Goal: Task Accomplishment & Management: Use online tool/utility

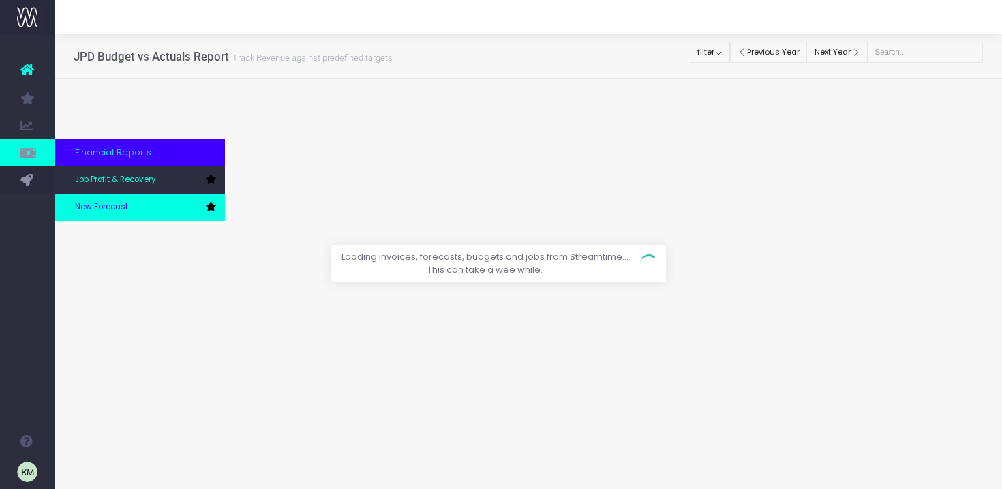
click at [86, 200] on link "New Forecast" at bounding box center [140, 207] width 170 height 27
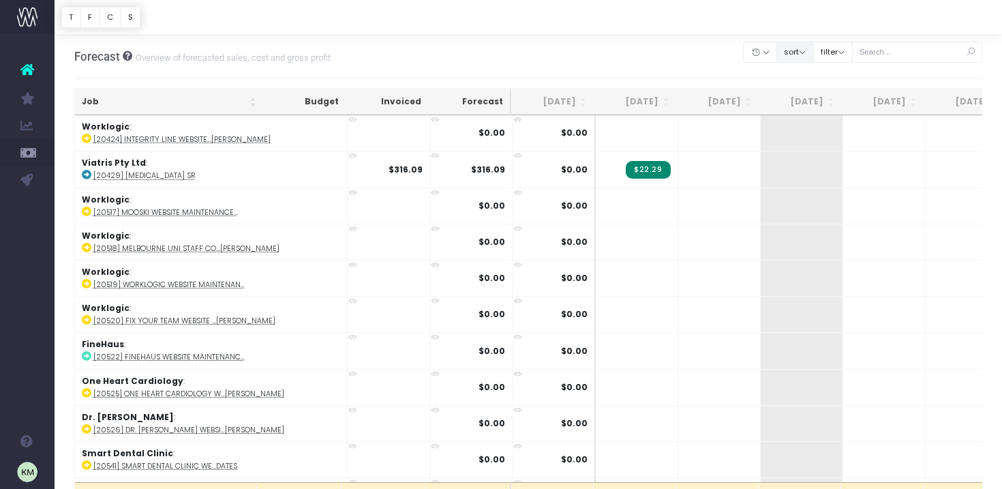
click at [803, 53] on button "sort" at bounding box center [794, 52] width 37 height 21
click at [845, 53] on button "filter" at bounding box center [833, 52] width 40 height 21
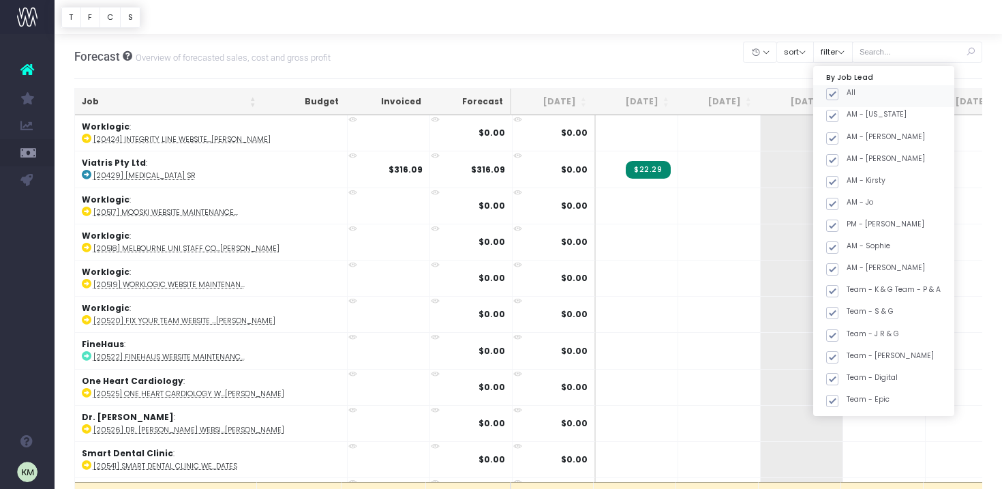
click at [838, 93] on span at bounding box center [832, 94] width 12 height 12
click at [846, 93] on input "All" at bounding box center [850, 91] width 9 height 9
checkbox input "false"
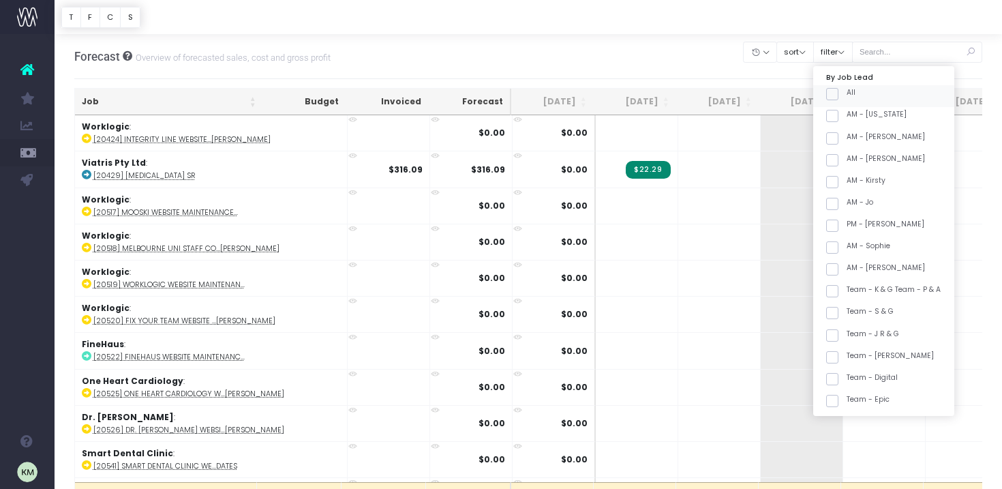
checkbox input "false"
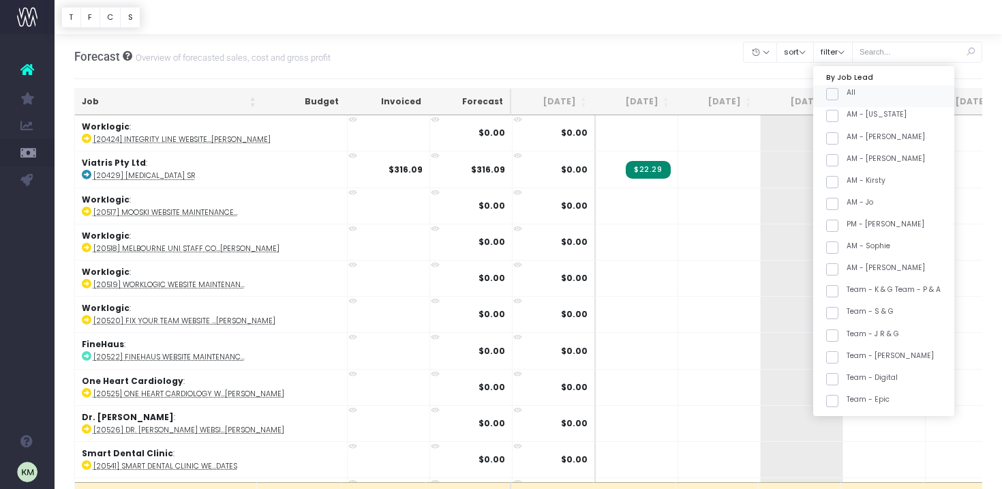
checkbox input "false"
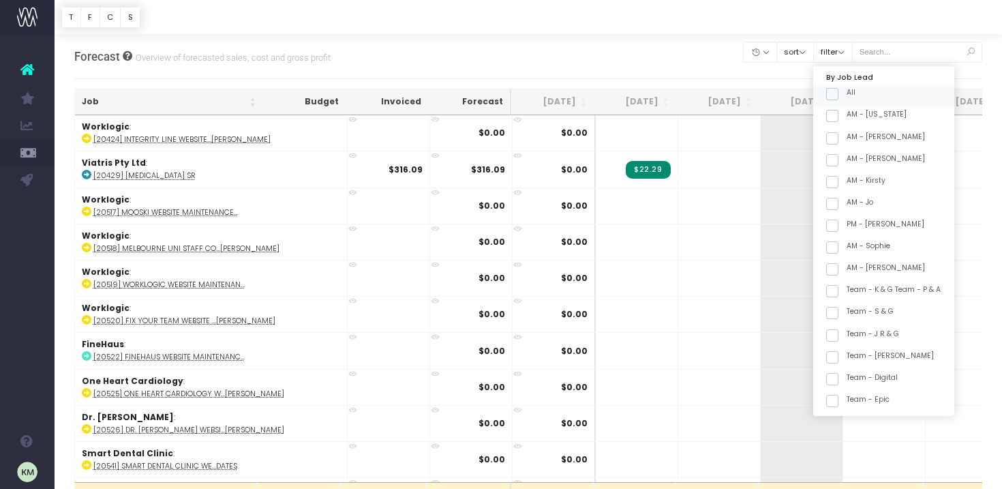
checkbox input "false"
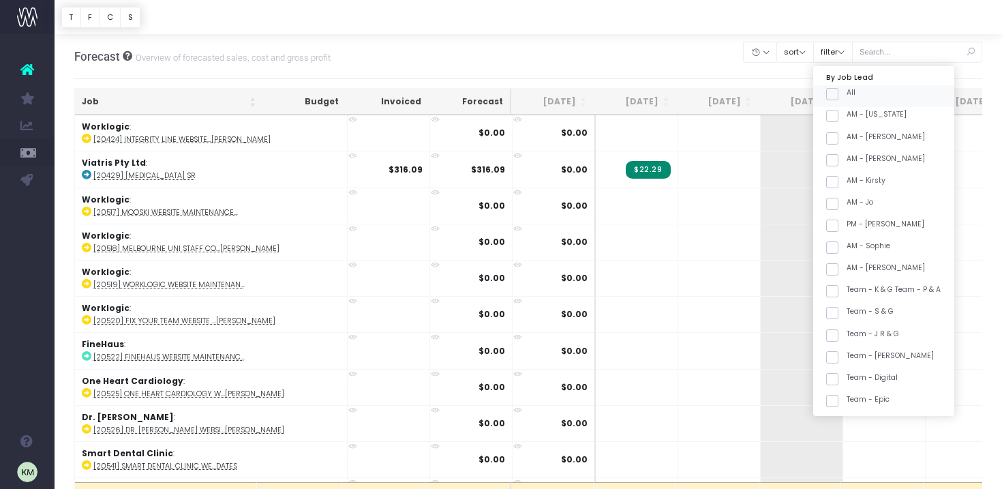
checkbox input "false"
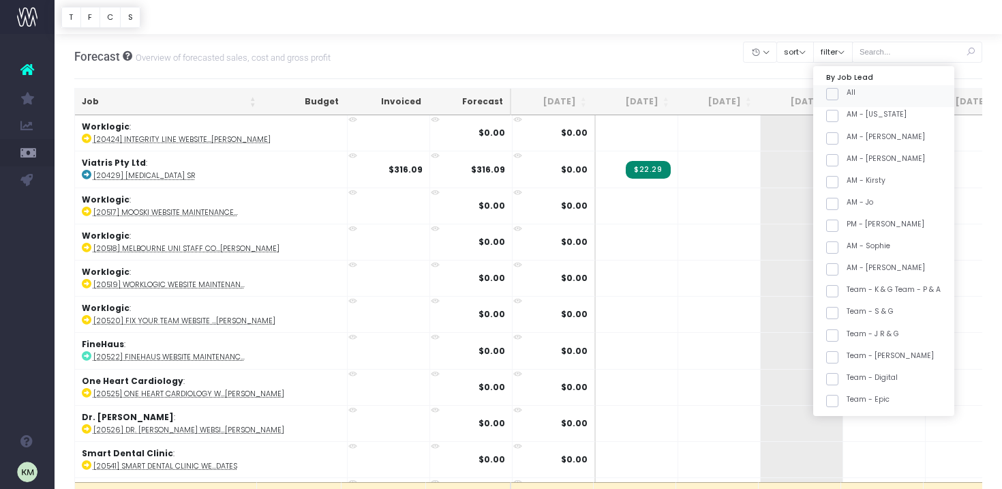
checkbox input "false"
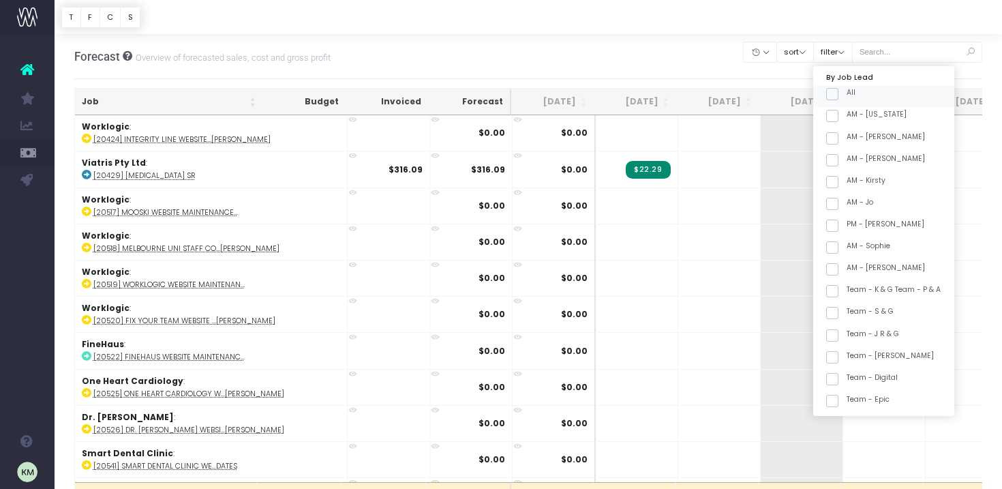
checkbox input "false"
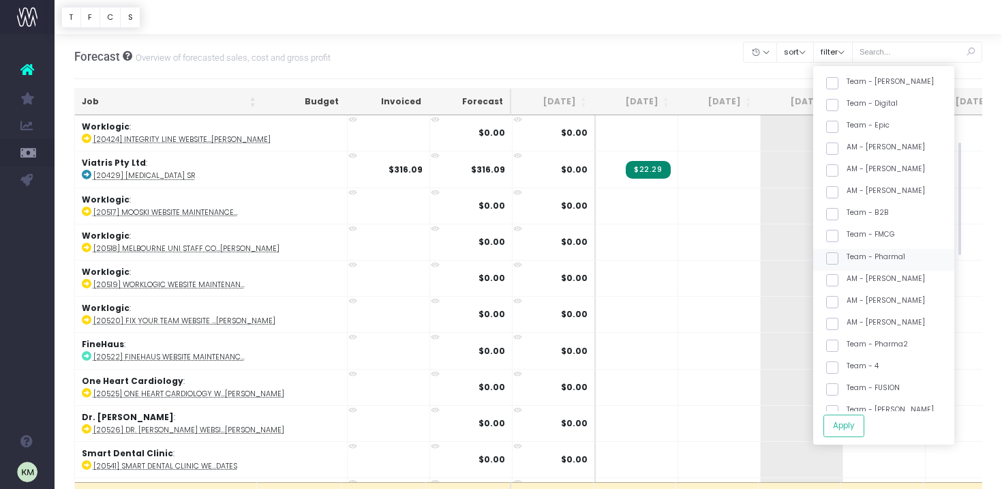
scroll to position [283, 0]
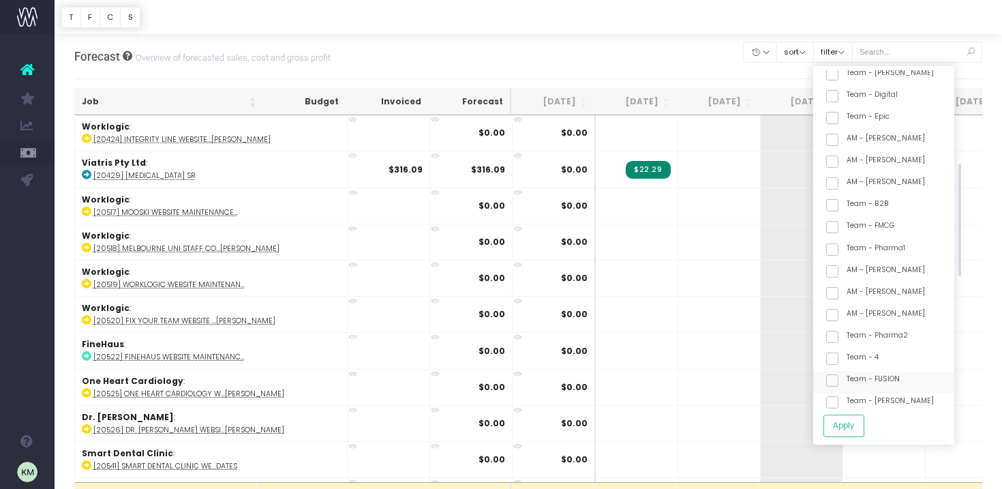
click at [838, 380] on span at bounding box center [832, 380] width 12 height 12
click at [851, 380] on input "Team - FUSION" at bounding box center [850, 377] width 9 height 9
checkbox input "true"
click at [854, 421] on button "Apply" at bounding box center [843, 425] width 41 height 22
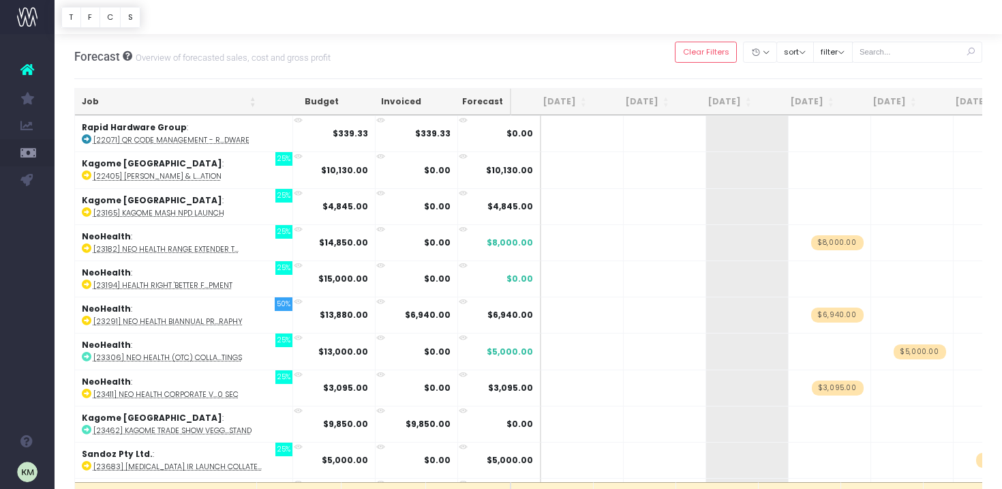
click at [251, 101] on th "Job" at bounding box center [169, 102] width 188 height 27
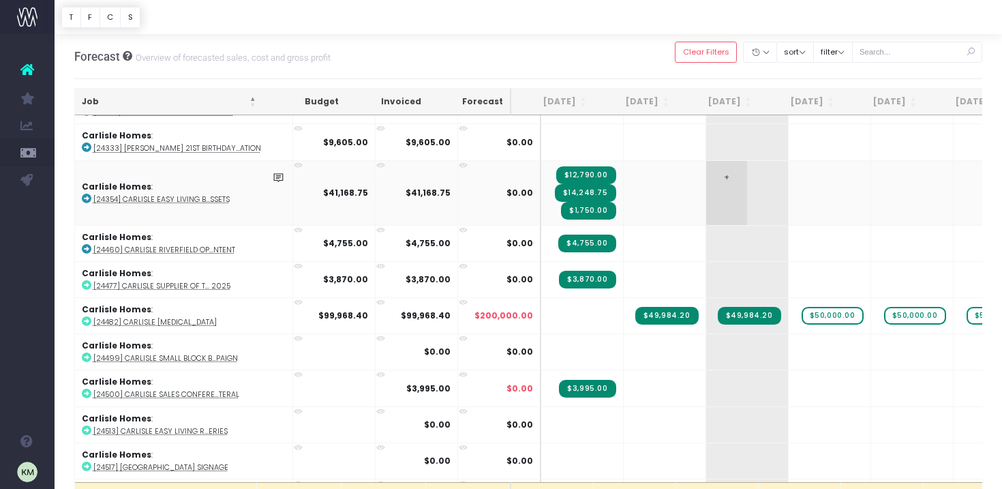
scroll to position [77, 0]
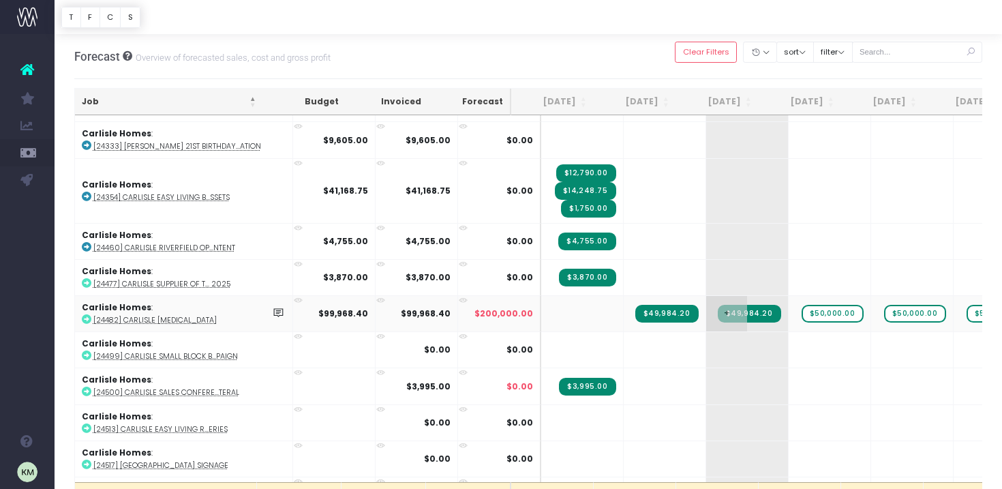
click at [706, 312] on span "+" at bounding box center [726, 313] width 41 height 35
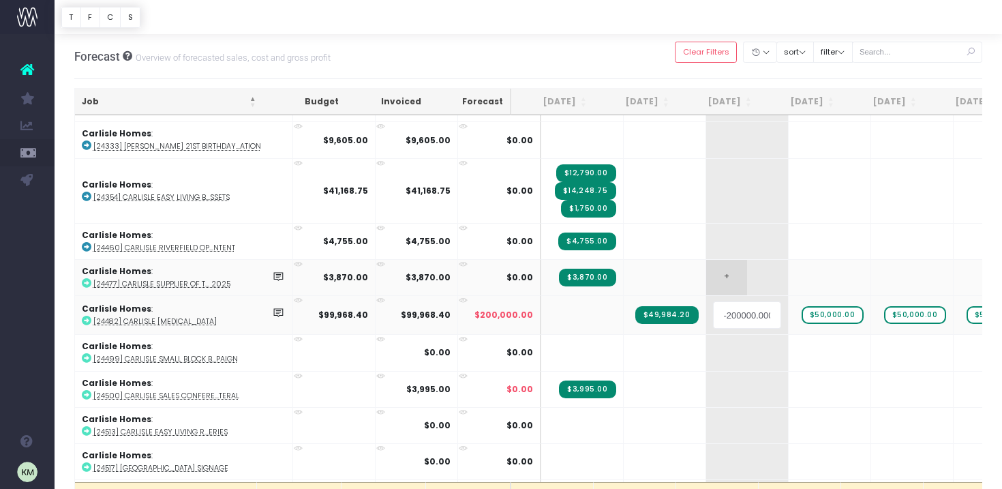
click at [706, 279] on body "Oh my... this is bad. [PERSON_NAME] wasn't able to load this page. Please conta…" at bounding box center [501, 244] width 1002 height 489
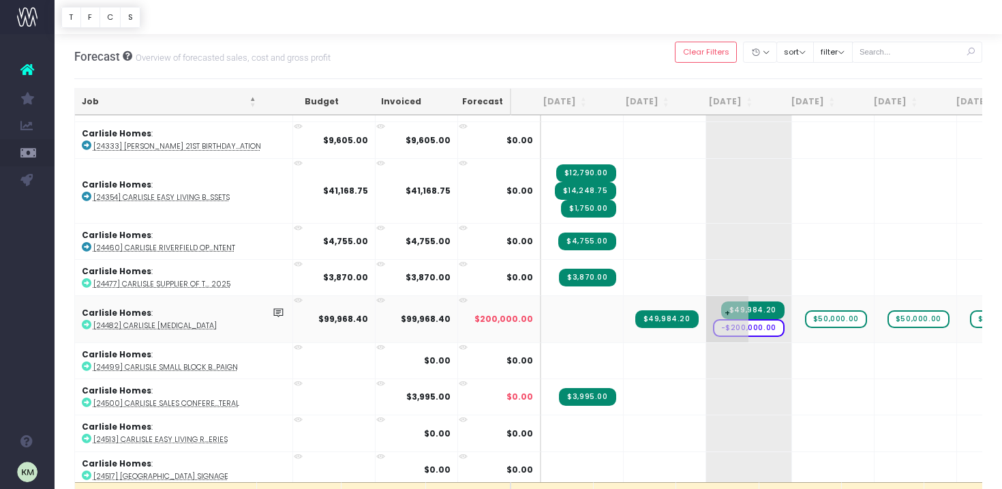
click at [706, 328] on span "+" at bounding box center [727, 319] width 43 height 46
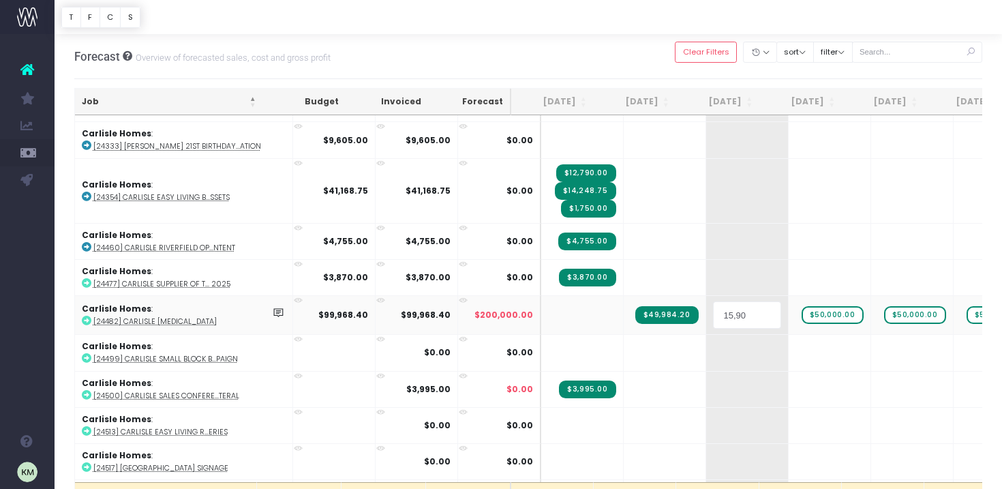
type input "15,900"
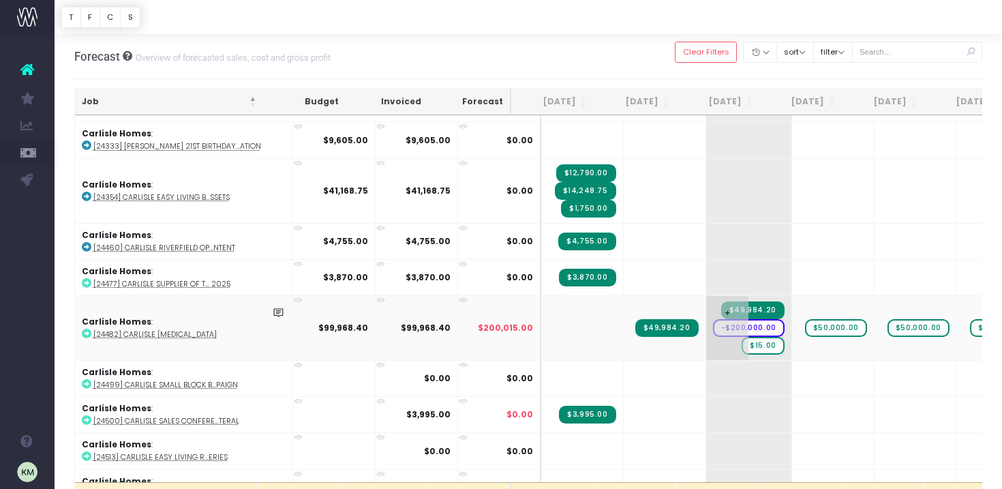
click at [728, 324] on span "-$200,000.00" at bounding box center [749, 328] width 72 height 18
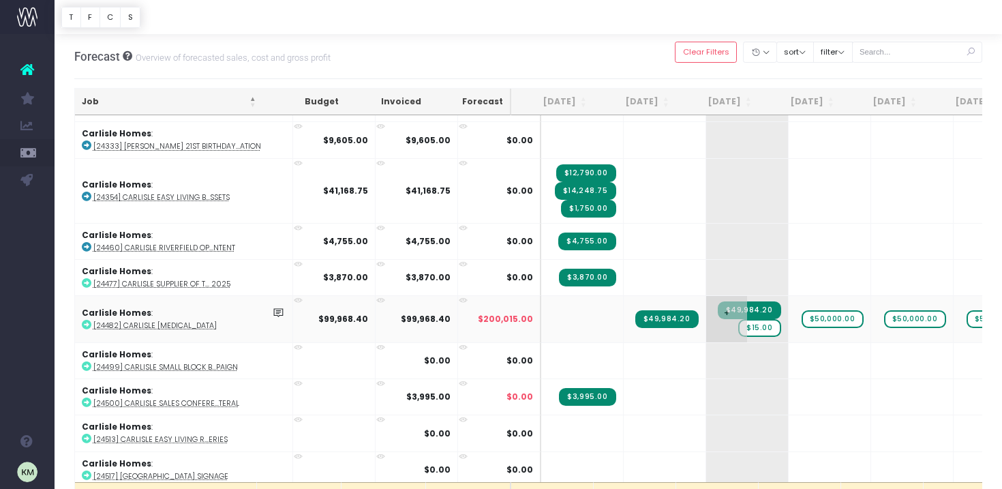
click at [738, 328] on span "$15.00" at bounding box center [759, 328] width 43 height 18
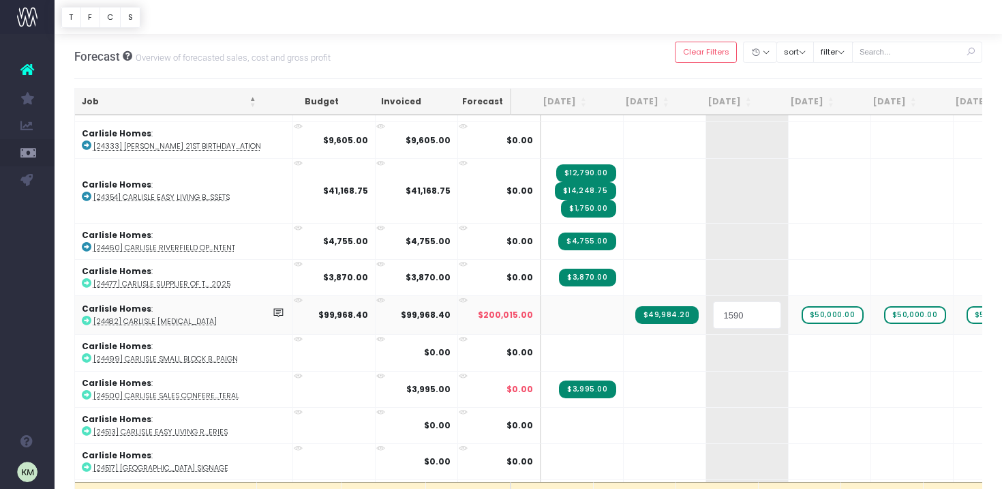
type input "15900"
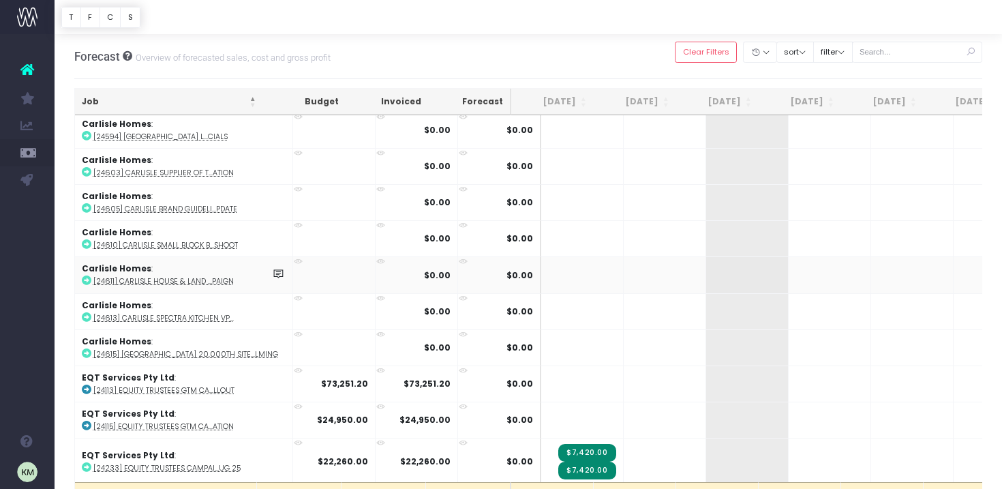
scroll to position [948, 0]
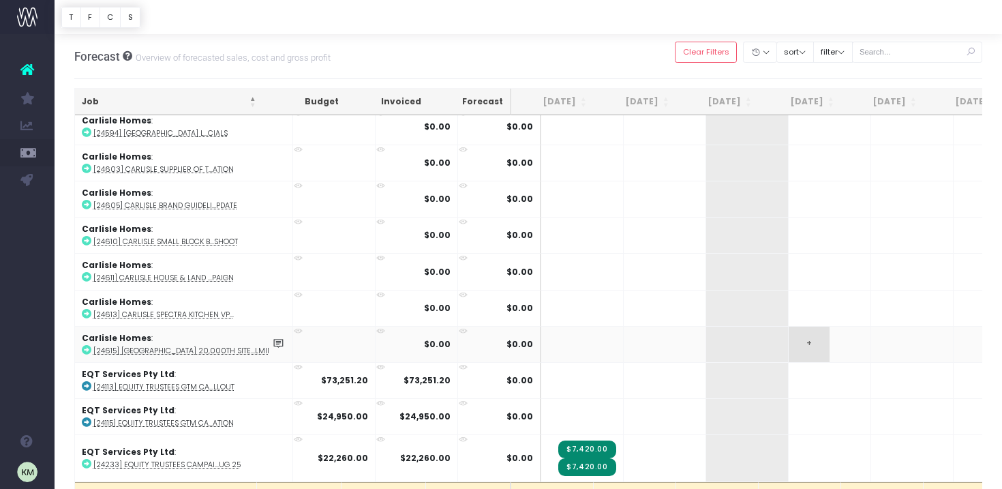
click at [788, 338] on span "+" at bounding box center [808, 343] width 41 height 35
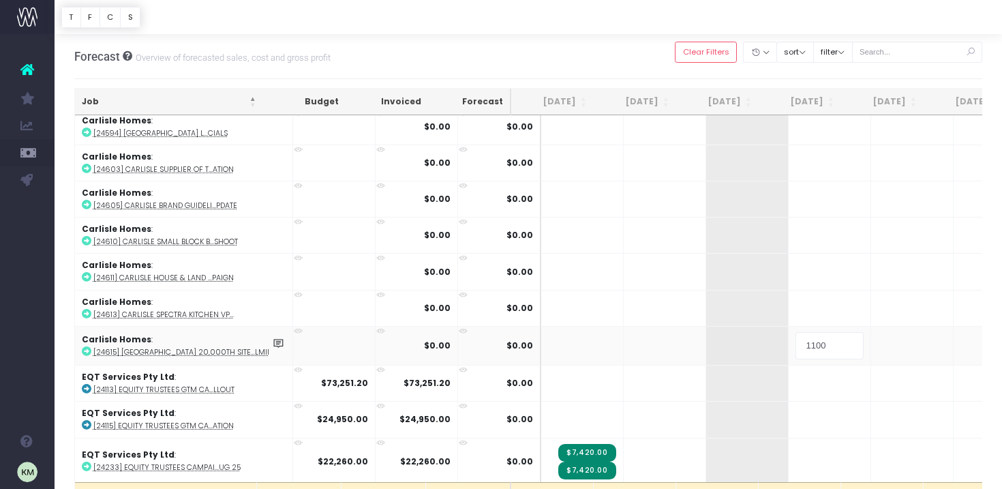
type input "11000"
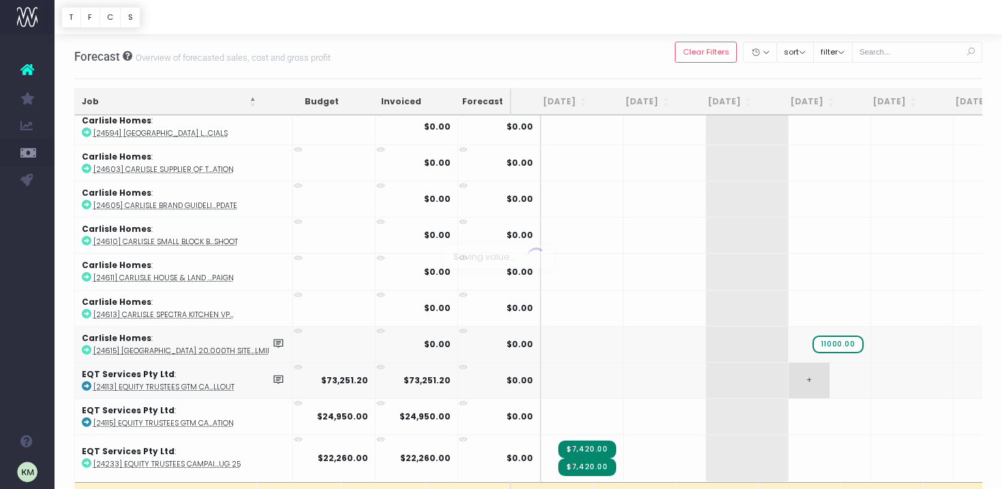
click at [810, 385] on body "Oh my... this is bad. [PERSON_NAME] wasn't able to load this page. Please conta…" at bounding box center [501, 244] width 1002 height 489
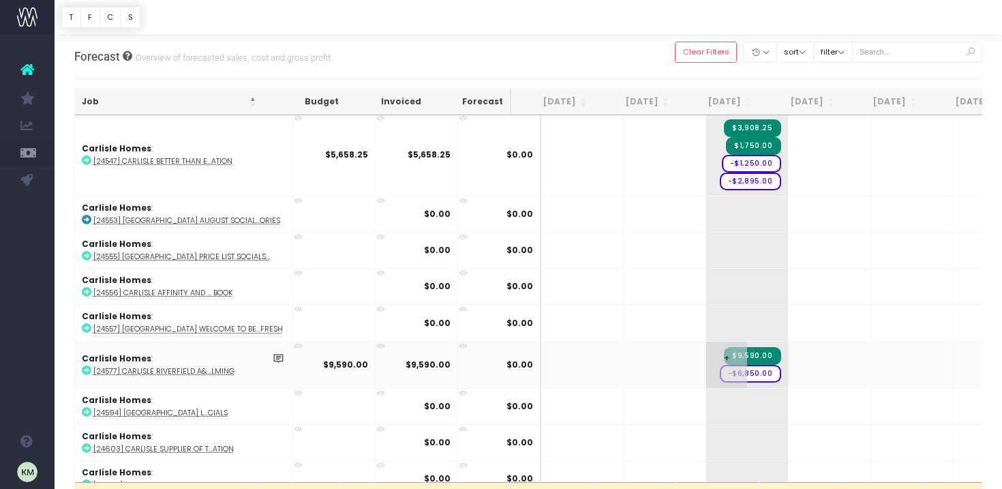
scroll to position [669, 0]
click at [724, 355] on span "$9,590.00" at bounding box center [752, 355] width 57 height 18
click at [89, 365] on icon at bounding box center [87, 370] width 10 height 10
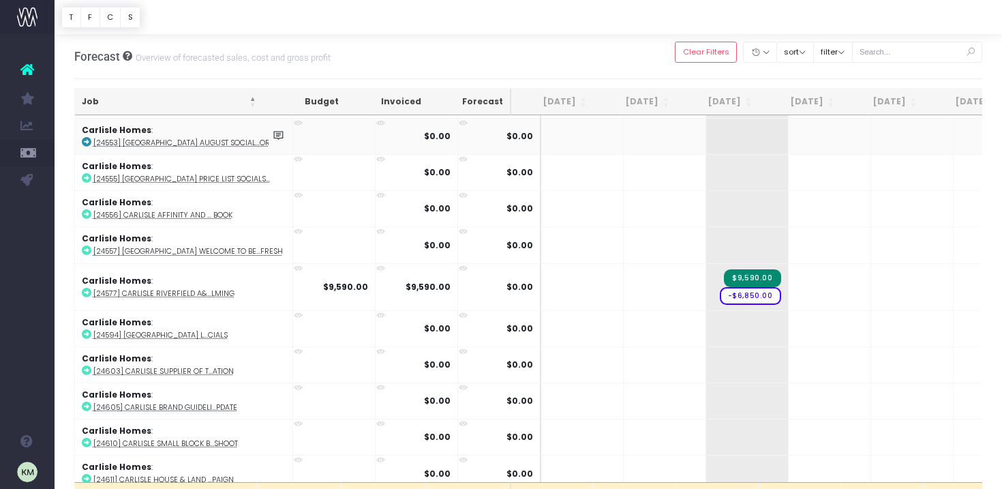
scroll to position [748, 0]
click at [88, 289] on icon at bounding box center [87, 291] width 10 height 10
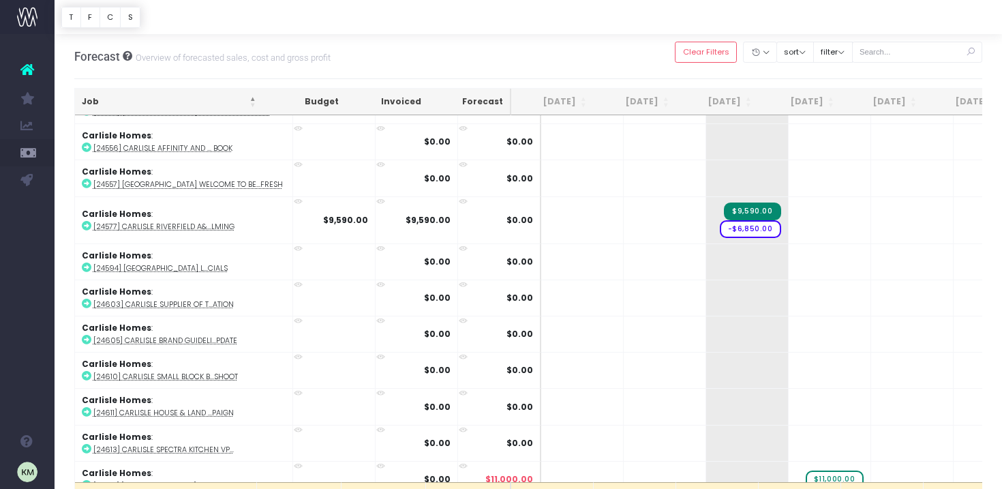
scroll to position [812, 0]
click at [86, 266] on icon at bounding box center [87, 268] width 10 height 10
